Goal: Task Accomplishment & Management: Manage account settings

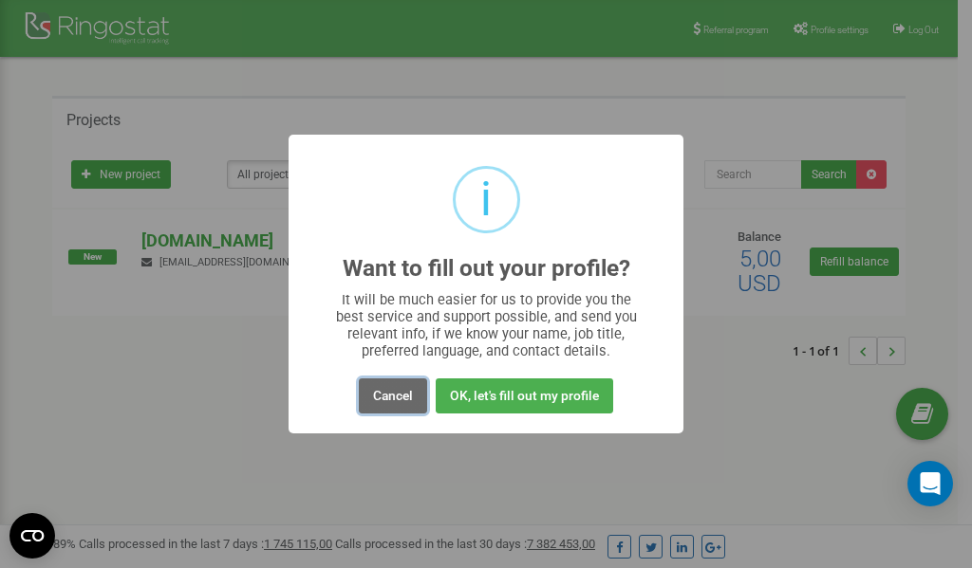
click at [406, 399] on button "Cancel" at bounding box center [393, 396] width 68 height 35
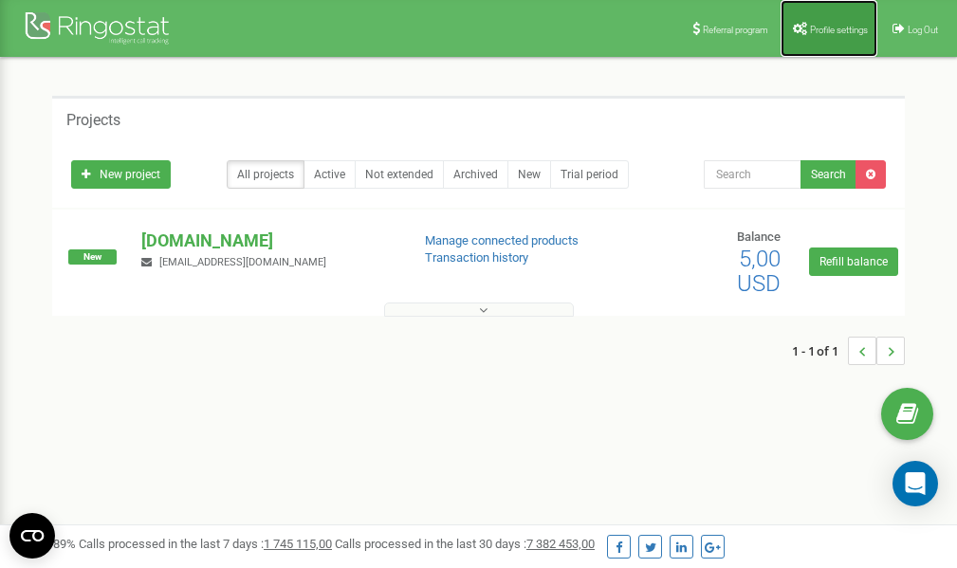
click at [817, 33] on span "Profile settings" at bounding box center [839, 30] width 58 height 10
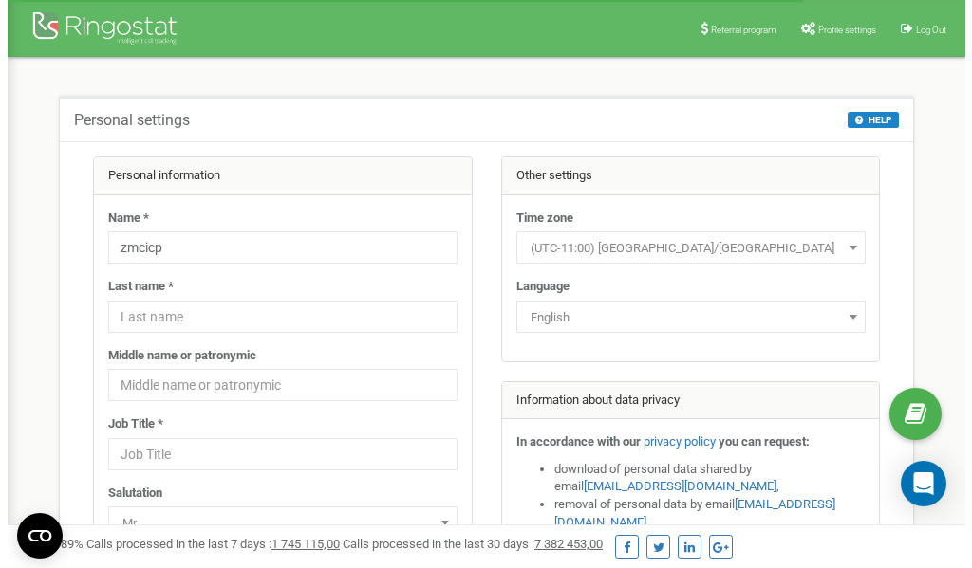
scroll to position [95, 0]
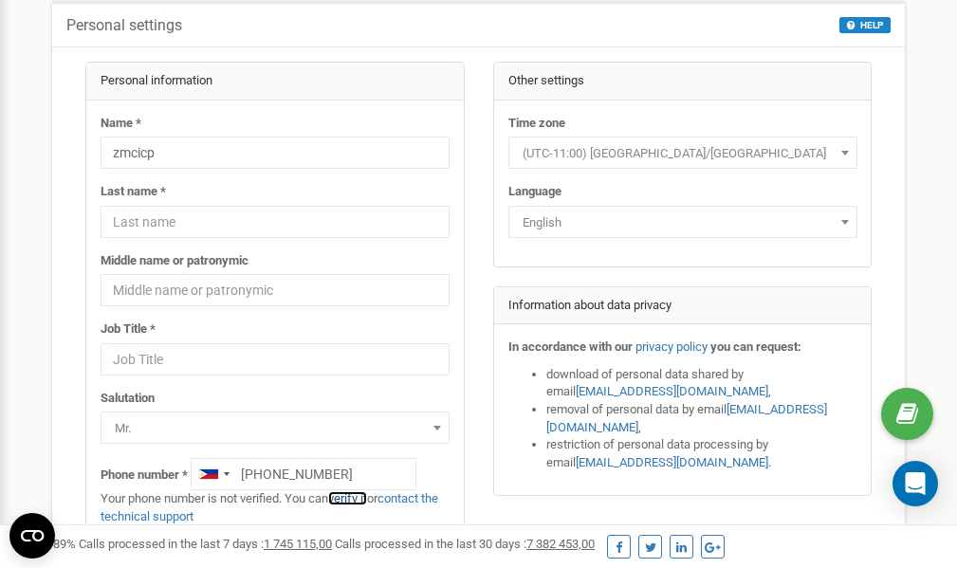
click at [355, 499] on link "verify it" at bounding box center [347, 499] width 39 height 14
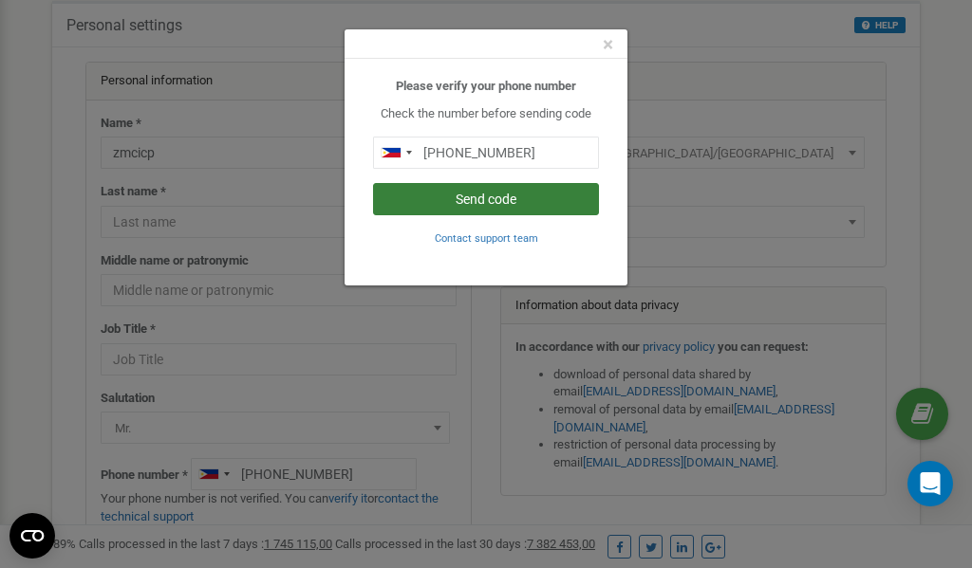
click at [468, 195] on button "Send code" at bounding box center [486, 199] width 226 height 32
